Goal: Find specific page/section: Find specific page/section

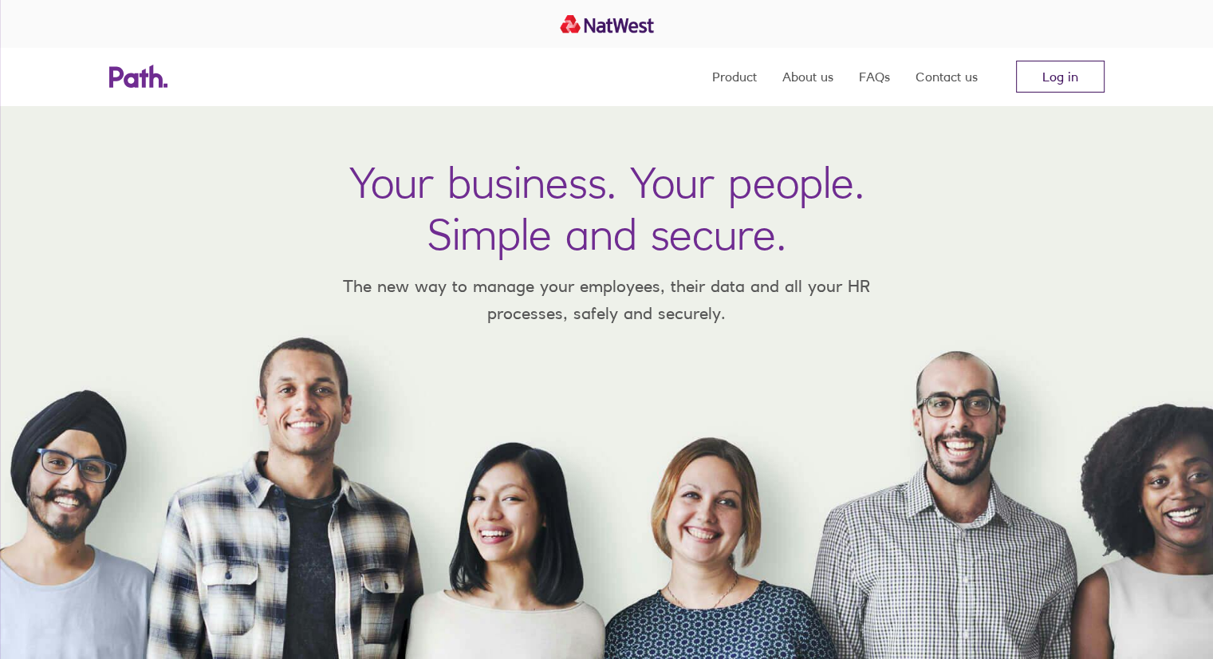
click at [1043, 82] on link "Log in" at bounding box center [1060, 77] width 89 height 32
click at [1082, 85] on link "Log in" at bounding box center [1060, 77] width 89 height 32
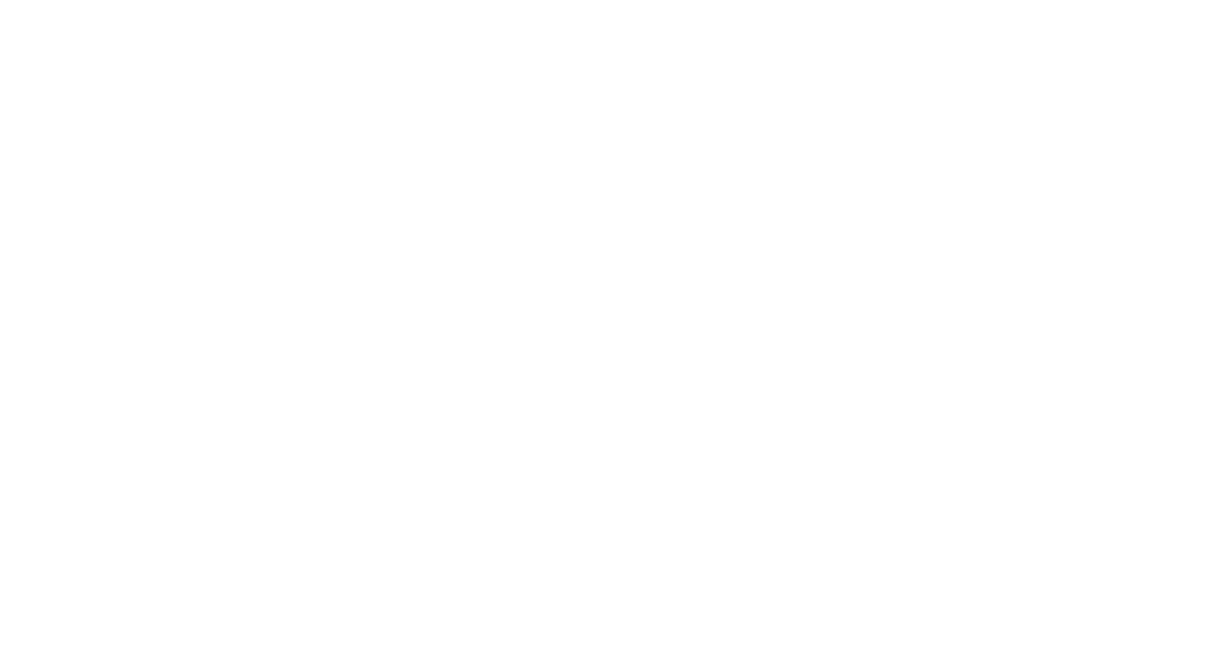
click at [528, 171] on div at bounding box center [612, 329] width 1225 height 659
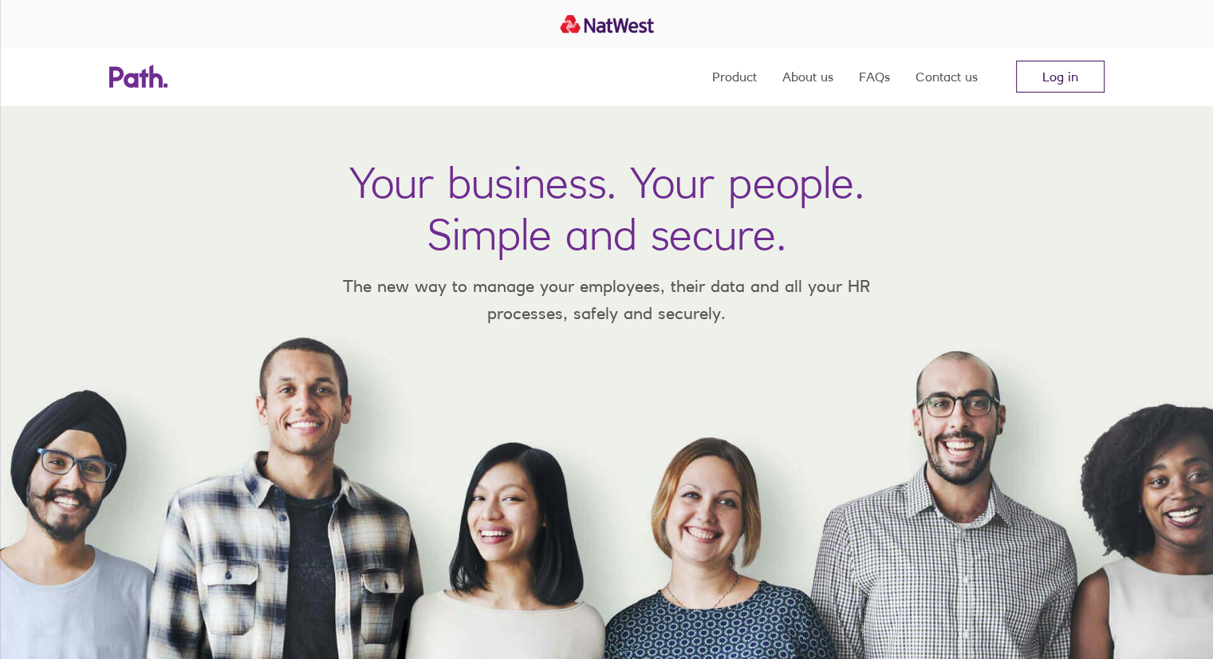
click at [1062, 76] on link "Log in" at bounding box center [1060, 77] width 89 height 32
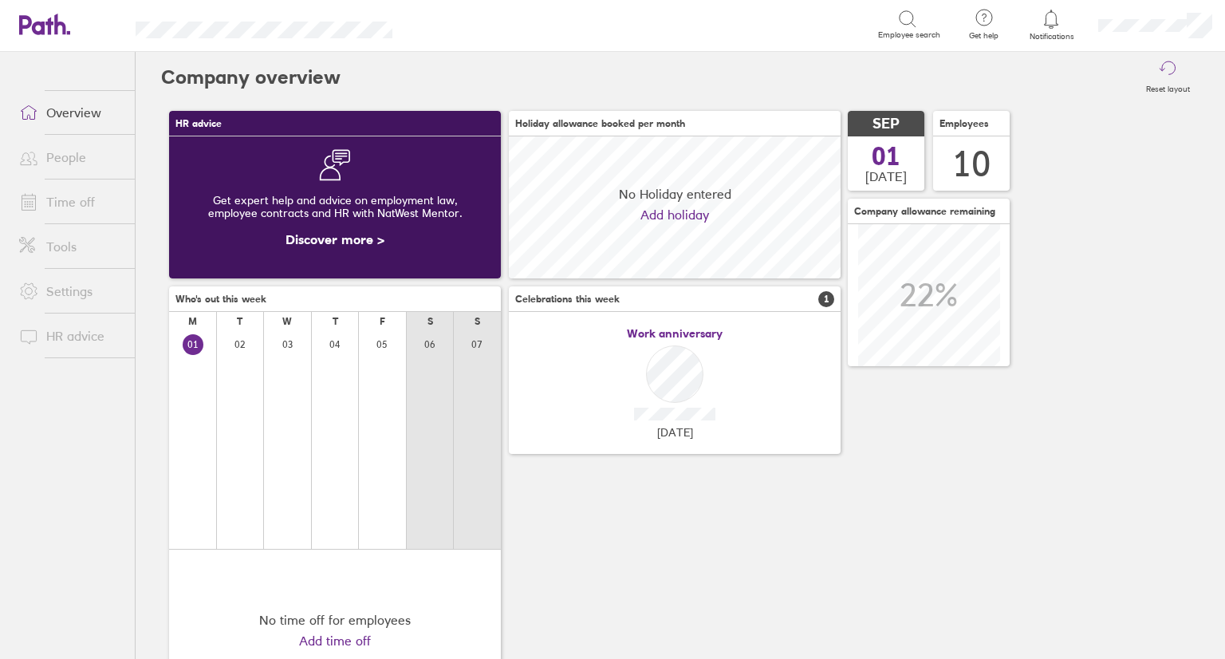
scroll to position [141, 332]
click at [974, 122] on span "Employees" at bounding box center [963, 123] width 49 height 11
click at [982, 134] on h3 "Employees" at bounding box center [971, 124] width 77 height 26
click at [983, 182] on div "10" at bounding box center [971, 164] width 38 height 41
click at [970, 129] on h3 "Employees" at bounding box center [971, 124] width 77 height 26
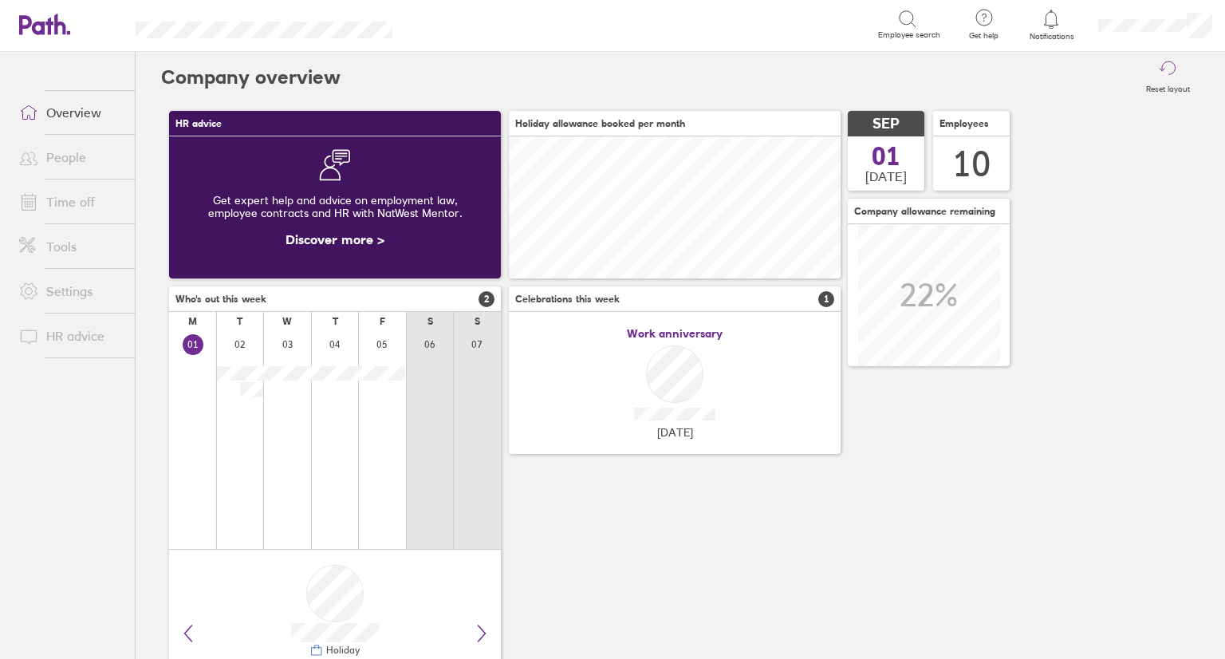
click at [70, 156] on link "People" at bounding box center [70, 157] width 128 height 32
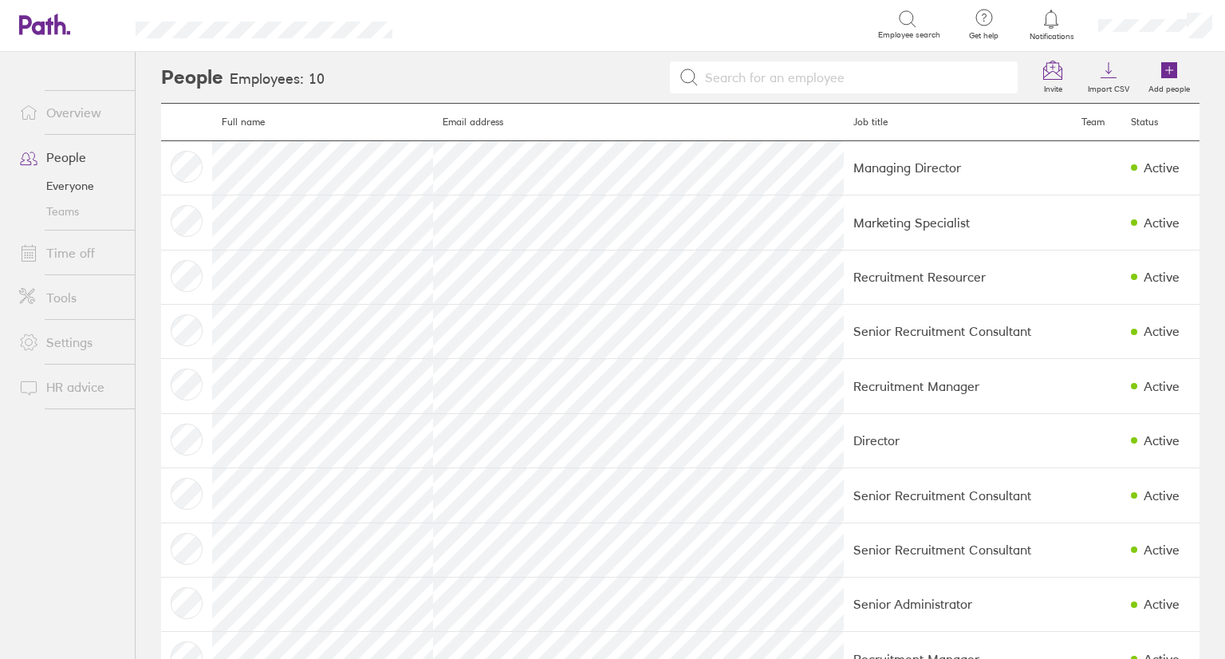
scroll to position [56, 0]
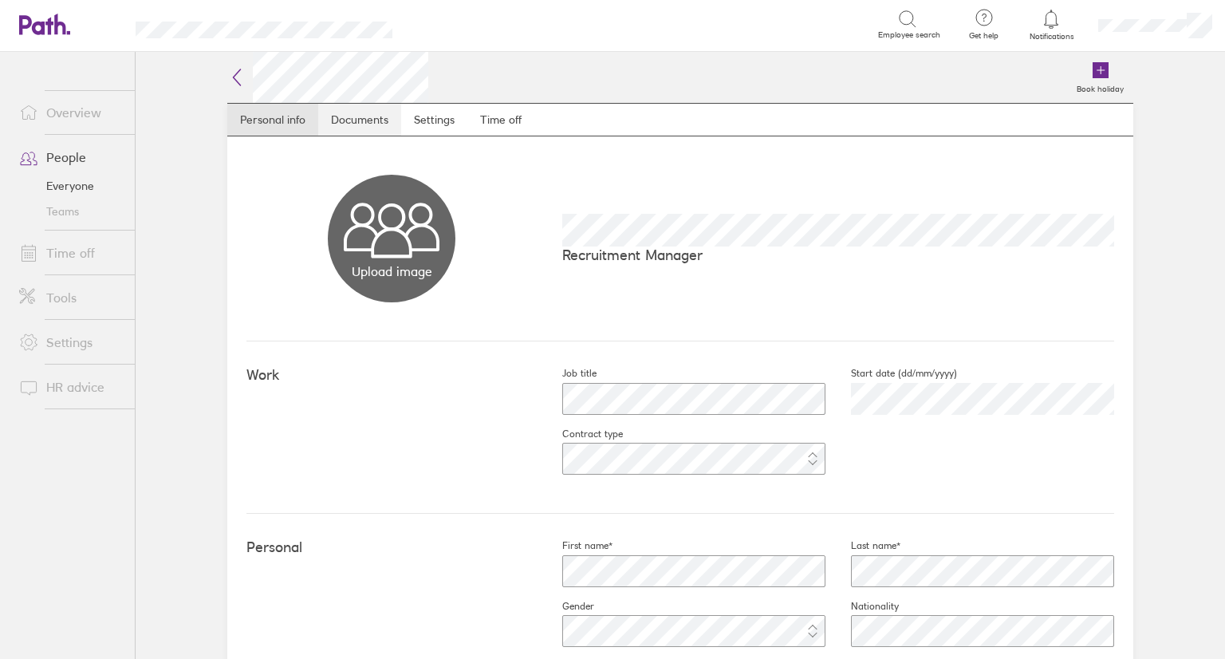
click at [360, 117] on link "Documents" at bounding box center [359, 120] width 83 height 32
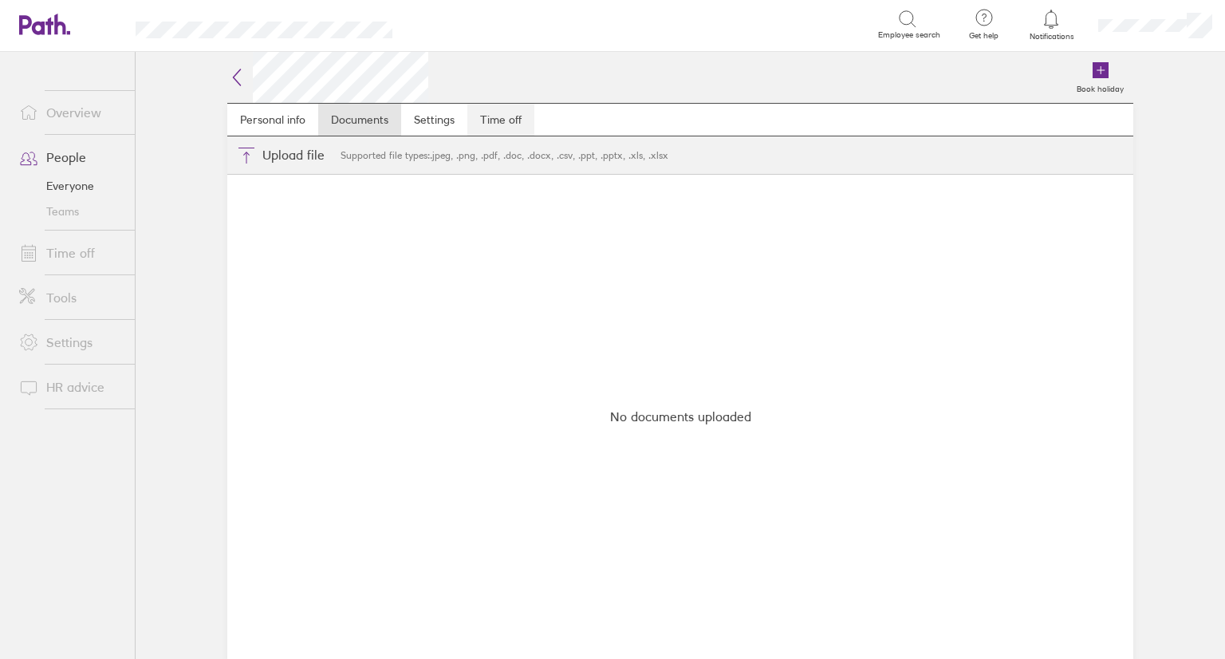
click at [496, 124] on link "Time off" at bounding box center [500, 120] width 67 height 32
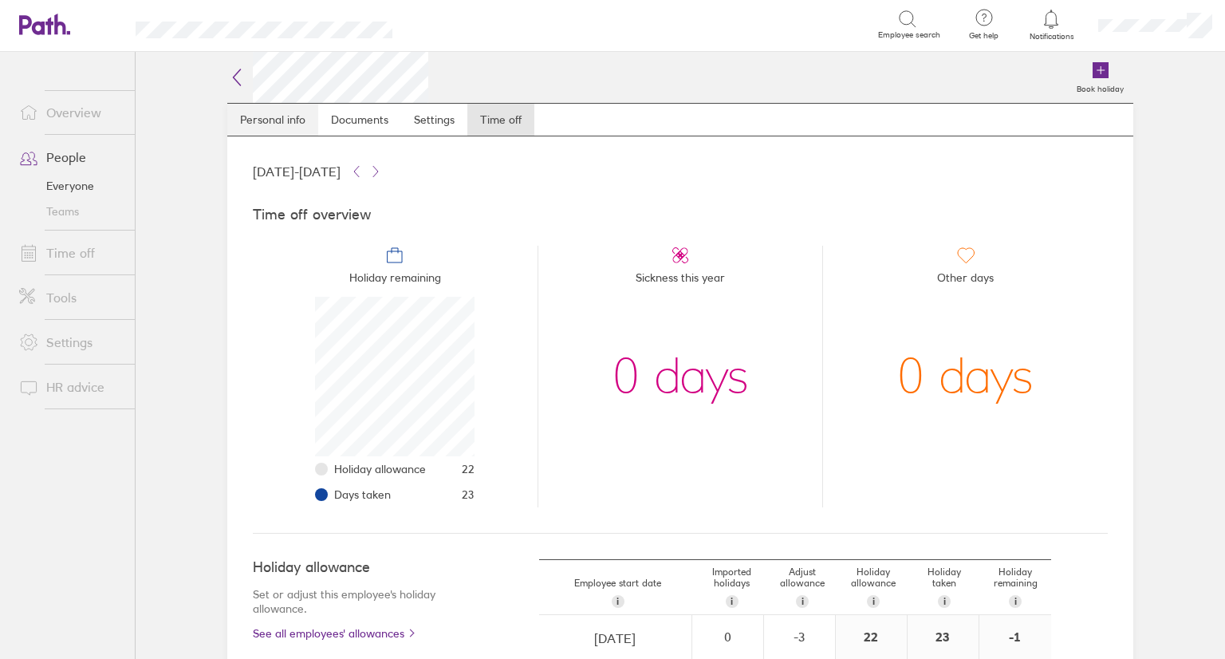
click at [265, 122] on link "Personal info" at bounding box center [272, 120] width 91 height 32
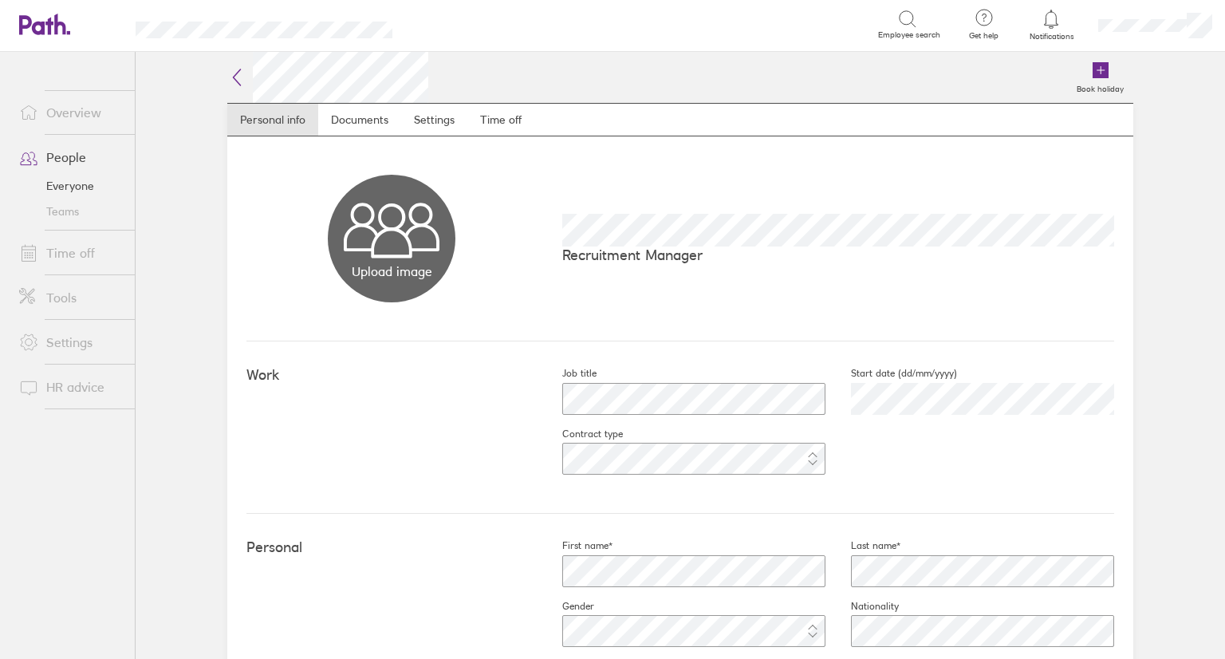
click at [234, 77] on icon at bounding box center [237, 77] width 7 height 16
